Goal: Task Accomplishment & Management: Use online tool/utility

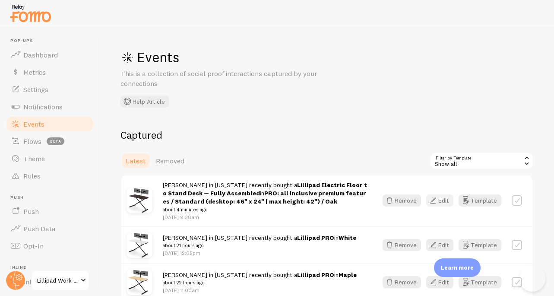
click at [429, 203] on icon "button" at bounding box center [433, 200] width 10 height 10
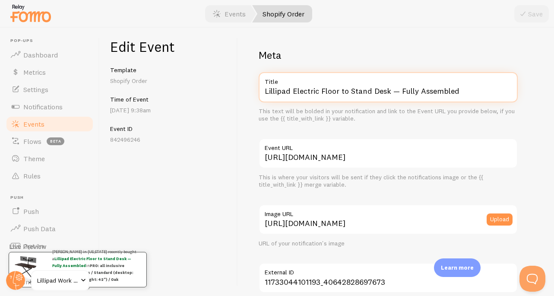
drag, startPoint x: 293, startPoint y: 91, endPoint x: 421, endPoint y: 113, distance: 129.6
click at [421, 113] on div "Lillipad Electric Floor to Stand Desk — Fully Assembled Title This text will be…" at bounding box center [388, 97] width 259 height 50
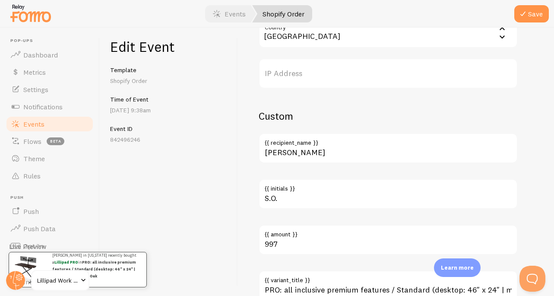
scroll to position [543, 0]
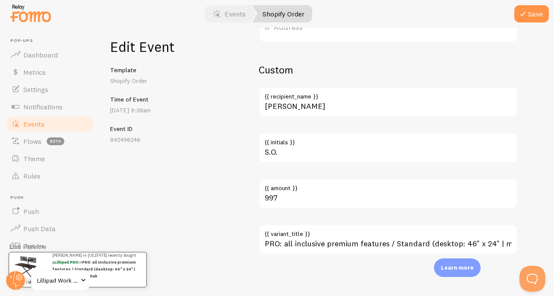
type input "Lillipad PRO"
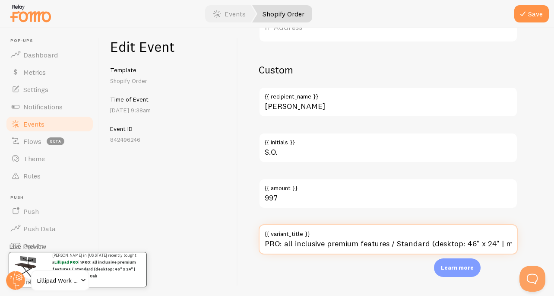
click at [308, 245] on input "PRO: all inclusive premium features / Standard (desktop: 46" x 24" | max height…" at bounding box center [388, 239] width 259 height 30
drag, startPoint x: 498, startPoint y: 240, endPoint x: 497, endPoint y: 231, distance: 9.5
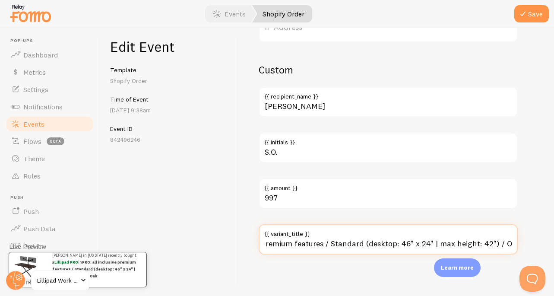
click at [497, 231] on div "PRO: all inclusive premium features / Standard (desktop: 46" x 24" | max height…" at bounding box center [388, 239] width 259 height 30
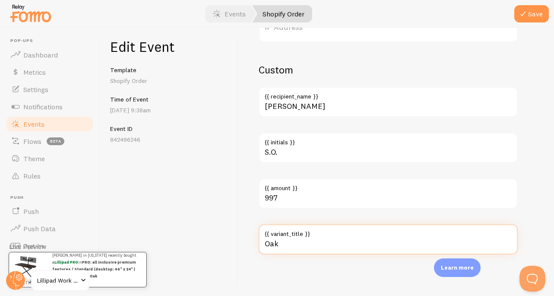
scroll to position [0, 0]
type input "Oak"
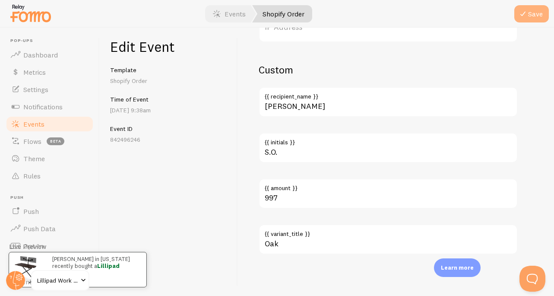
click at [532, 13] on button "Save" at bounding box center [531, 13] width 35 height 17
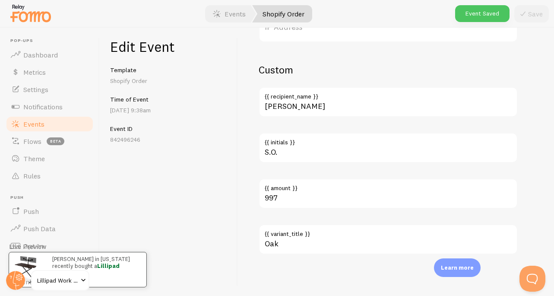
scroll to position [543, 0]
